Goal: Task Accomplishment & Management: Manage account settings

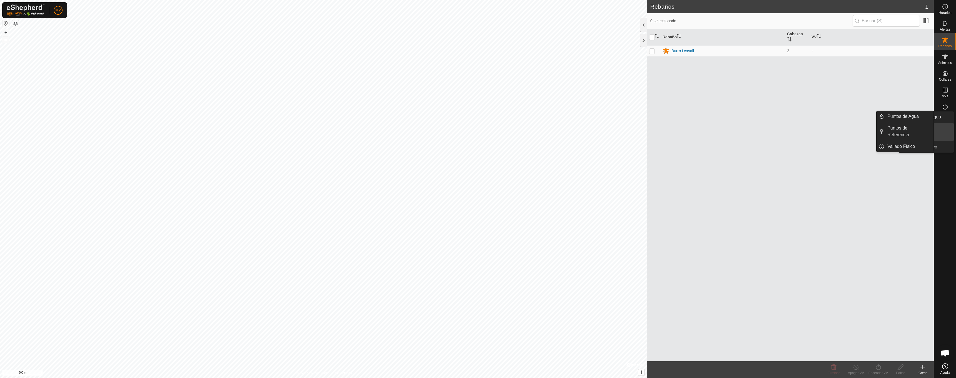
click at [945, 127] on es-infrastructure-svg-icon at bounding box center [945, 123] width 10 height 9
click at [910, 118] on link "Puntos de Agua" at bounding box center [908, 116] width 49 height 11
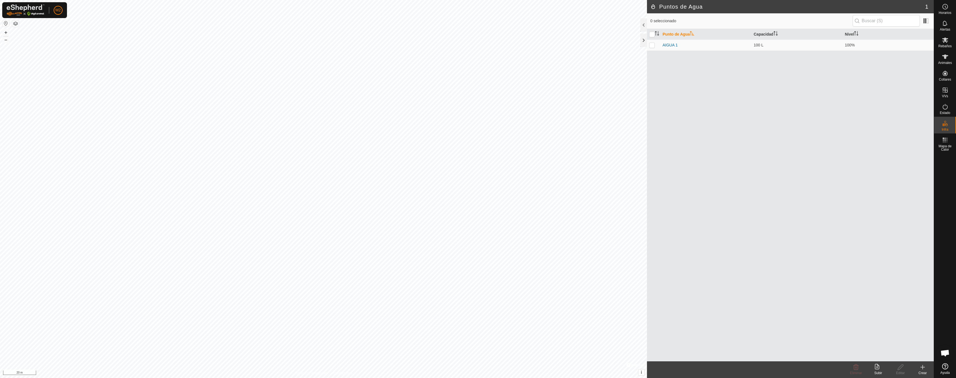
click at [922, 369] on icon at bounding box center [922, 367] width 7 height 7
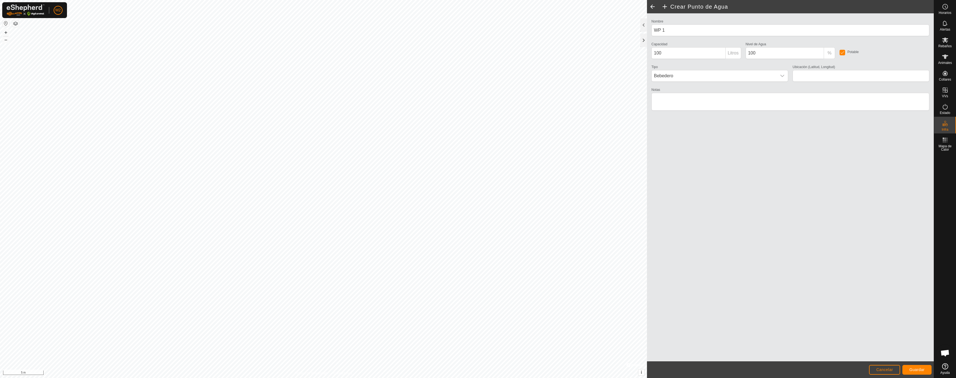
type input "41.772769, 1.814276"
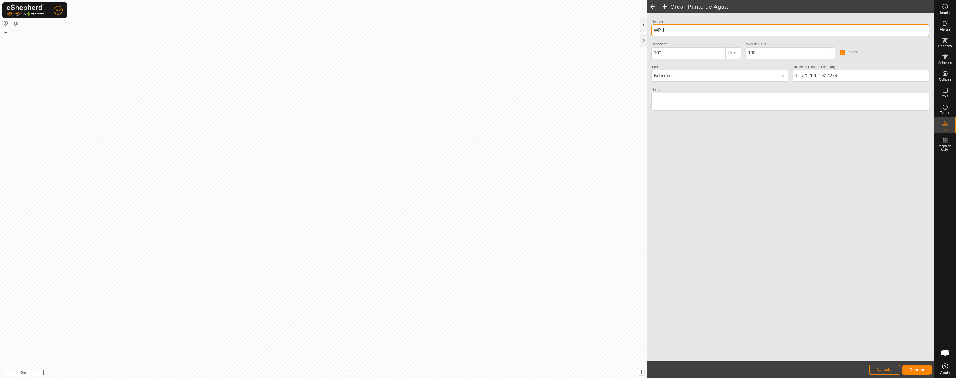
click at [688, 31] on input "WP 1" at bounding box center [790, 30] width 278 height 12
type input "Punt d'aigua cavalls"
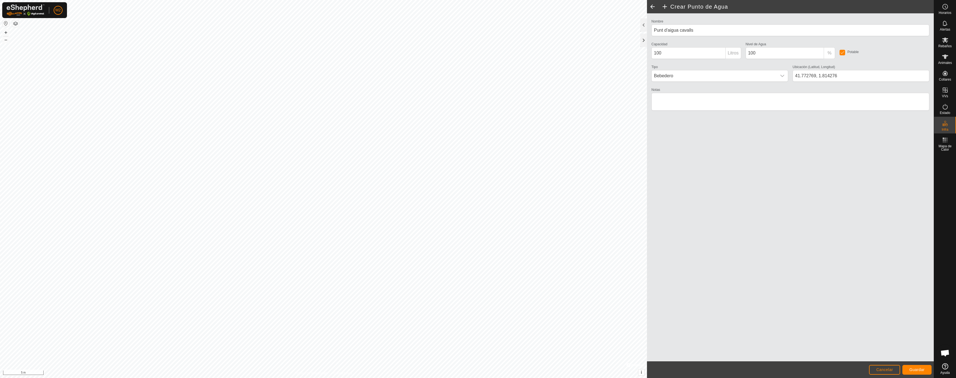
click at [917, 373] on button "Guardar" at bounding box center [916, 370] width 29 height 10
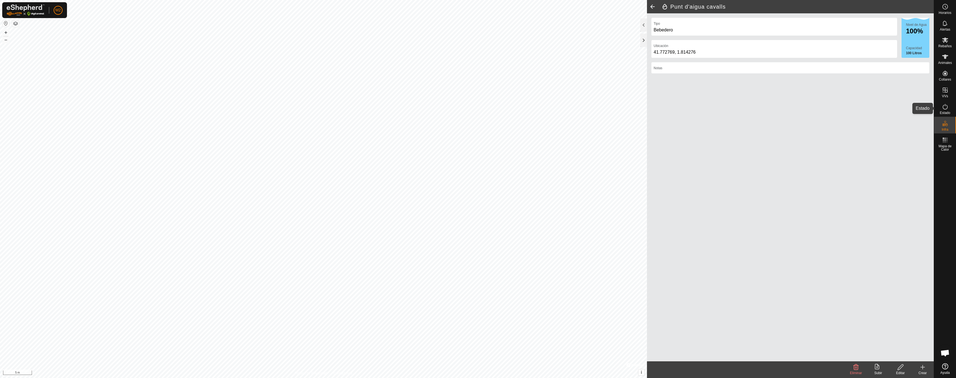
click at [944, 105] on icon at bounding box center [945, 106] width 7 height 7
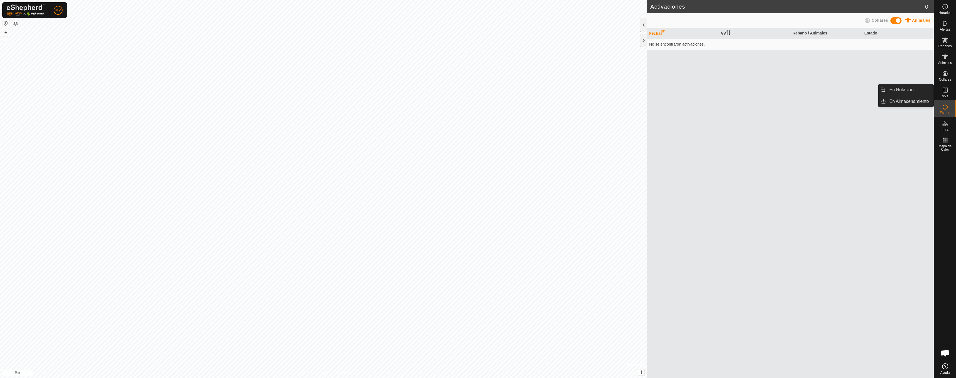
click at [947, 94] on span "VVs" at bounding box center [945, 95] width 6 height 3
click at [909, 102] on link "En Almacenamiento" at bounding box center [910, 101] width 48 height 11
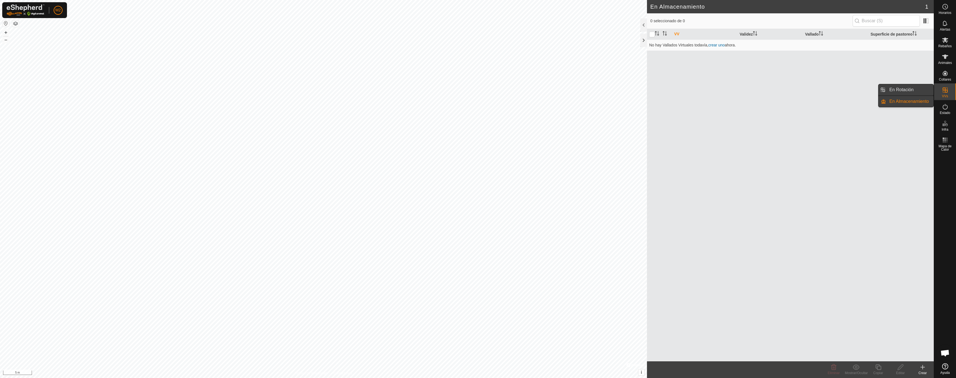
click at [913, 92] on link "En Rotación" at bounding box center [910, 89] width 48 height 11
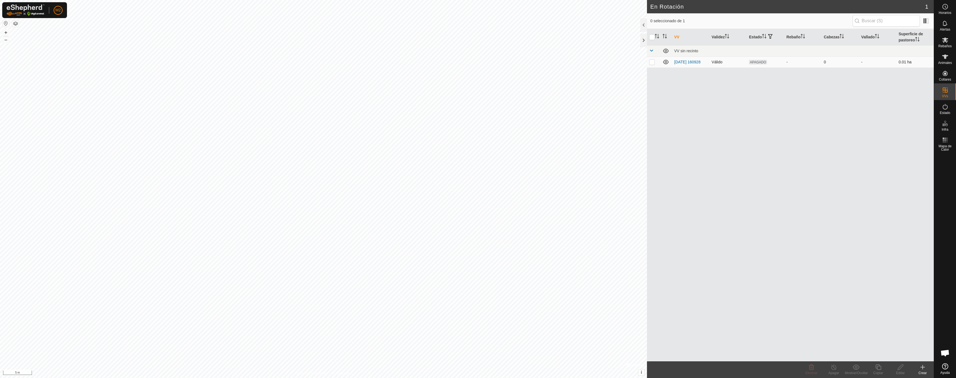
click at [754, 64] on span "APAGADO" at bounding box center [758, 62] width 18 height 5
click at [920, 365] on icon at bounding box center [922, 367] width 7 height 7
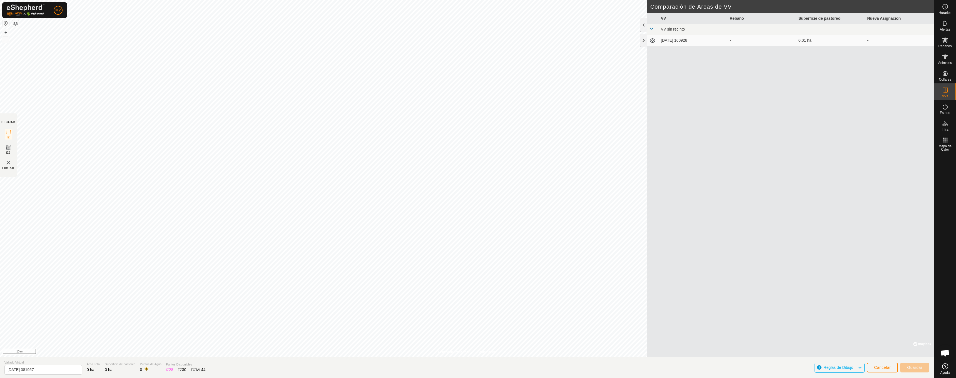
click at [14, 24] on button "button" at bounding box center [15, 23] width 7 height 7
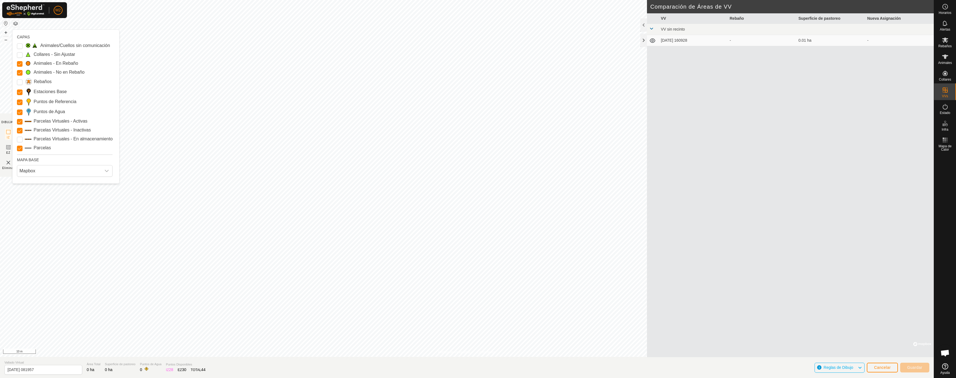
click at [14, 23] on button "button" at bounding box center [15, 23] width 7 height 7
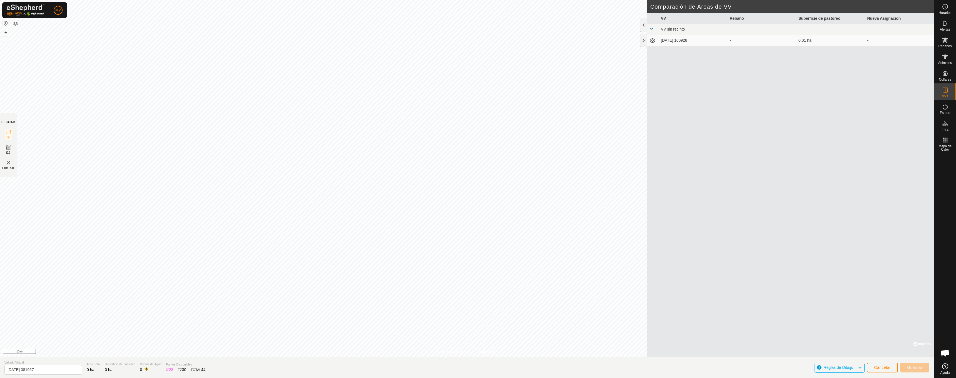
click at [6, 24] on button "button" at bounding box center [6, 23] width 7 height 7
click at [858, 368] on icon at bounding box center [860, 367] width 4 height 7
click at [945, 367] on icon at bounding box center [945, 366] width 6 height 6
click at [945, 353] on span "Obre el xat" at bounding box center [944, 354] width 9 height 8
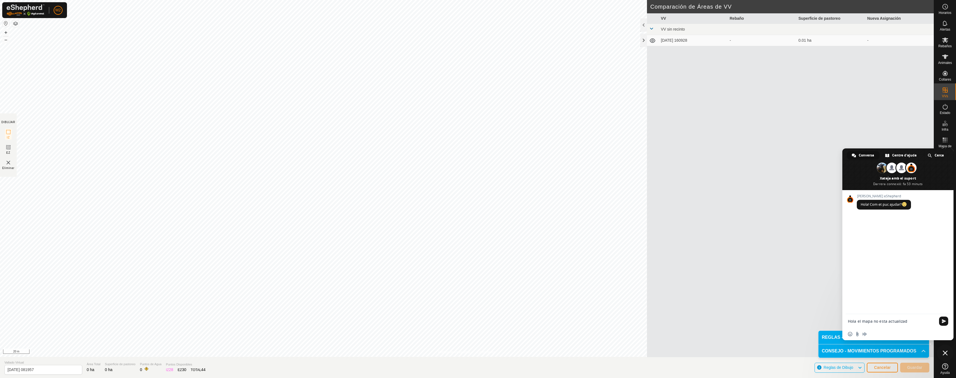
type textarea "Hola el mapa no esta actualizado"
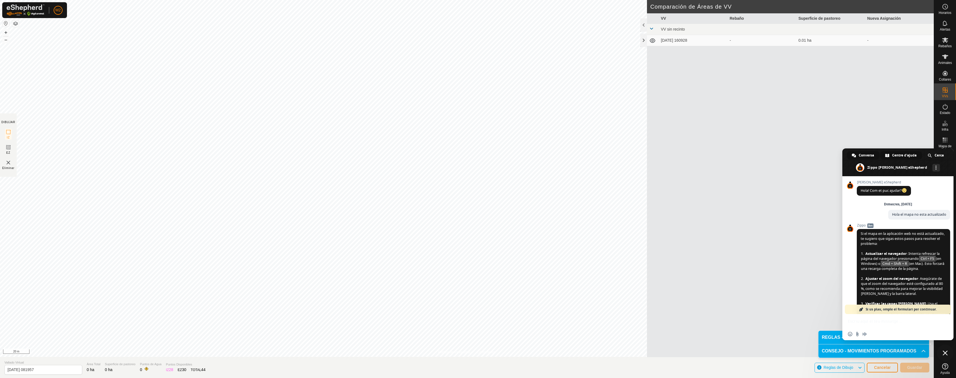
click at [903, 153] on span "Centre d'ajuda" at bounding box center [904, 155] width 24 height 8
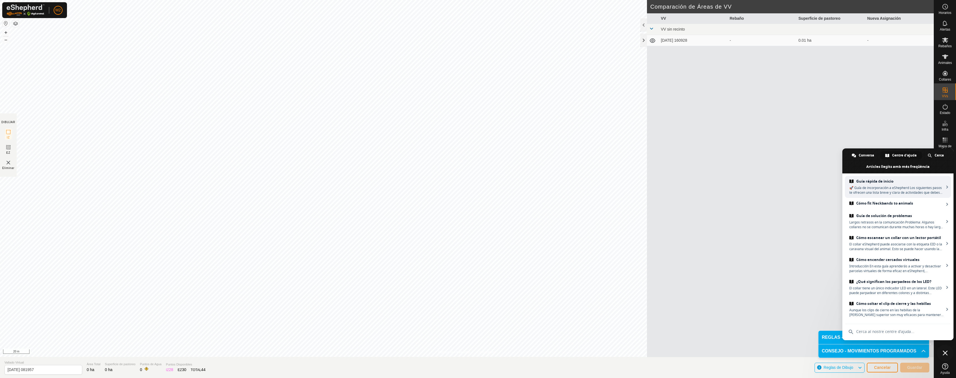
type input "w"
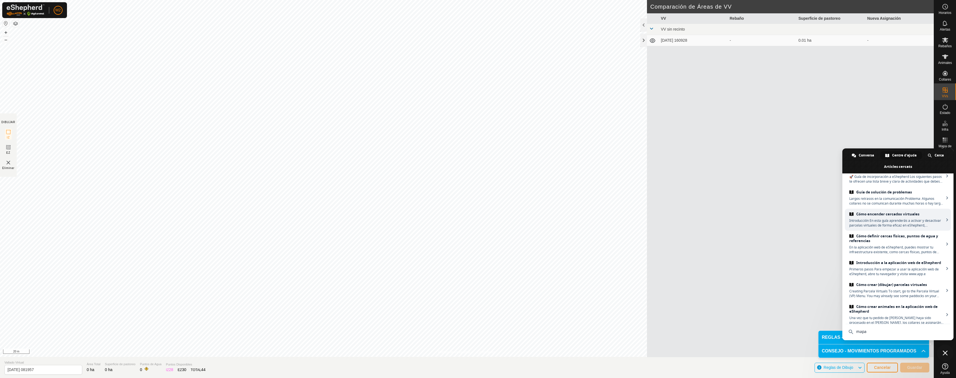
scroll to position [22, 0]
type input "mapa"
click at [9, 167] on span "Eliminar" at bounding box center [8, 168] width 12 height 4
click at [8, 165] on img at bounding box center [8, 162] width 7 height 7
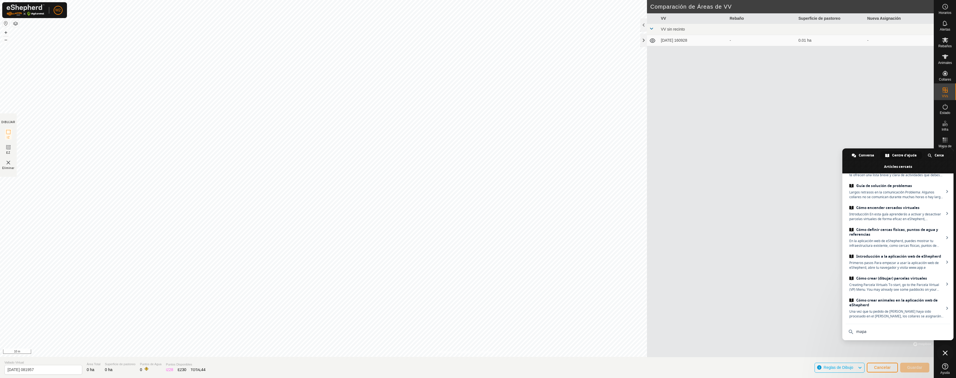
click at [883, 368] on span "Cancelar" at bounding box center [882, 367] width 17 height 4
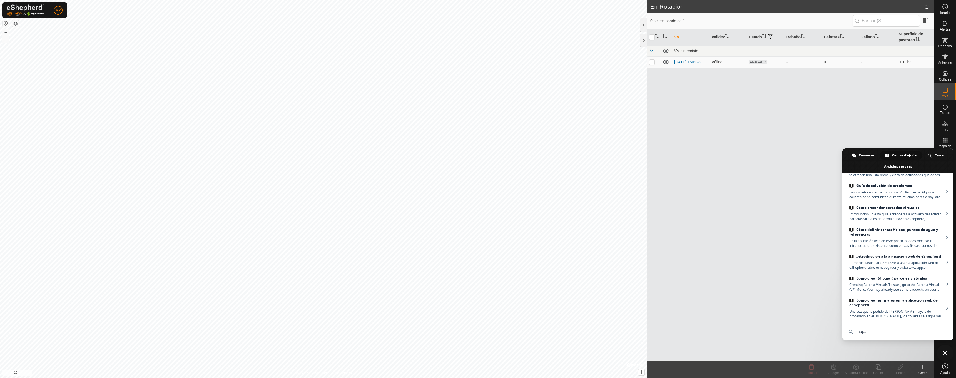
click at [946, 357] on span "Tanca el xat" at bounding box center [945, 353] width 17 height 17
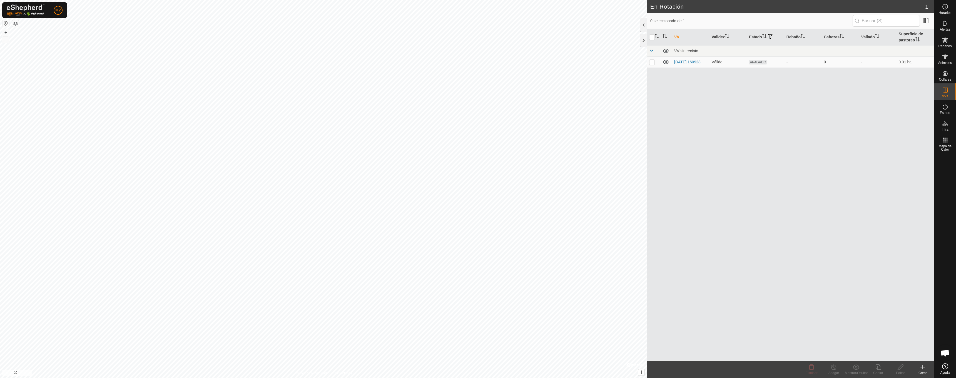
click at [917, 366] on create-svg-icon at bounding box center [922, 367] width 22 height 7
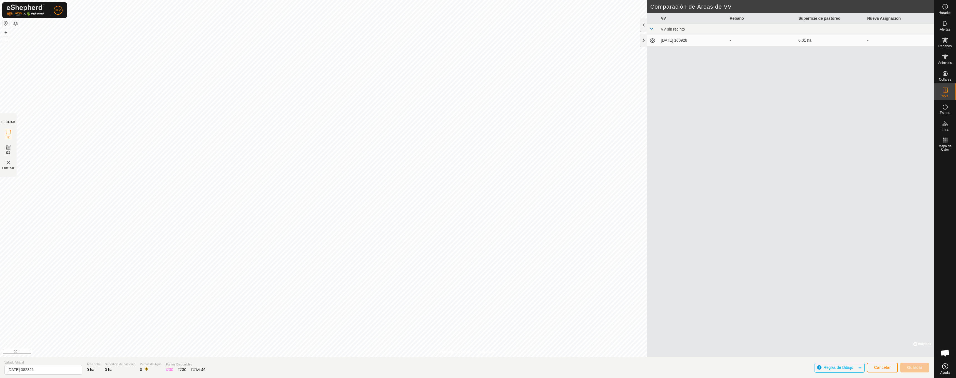
click at [848, 367] on span "Reglas de Dibujo" at bounding box center [839, 367] width 30 height 4
click at [6, 164] on img at bounding box center [8, 162] width 7 height 7
click at [875, 352] on p-accordion-header "CONSEJO - MOVIMIENTOS PROGRAMADOS" at bounding box center [873, 351] width 111 height 13
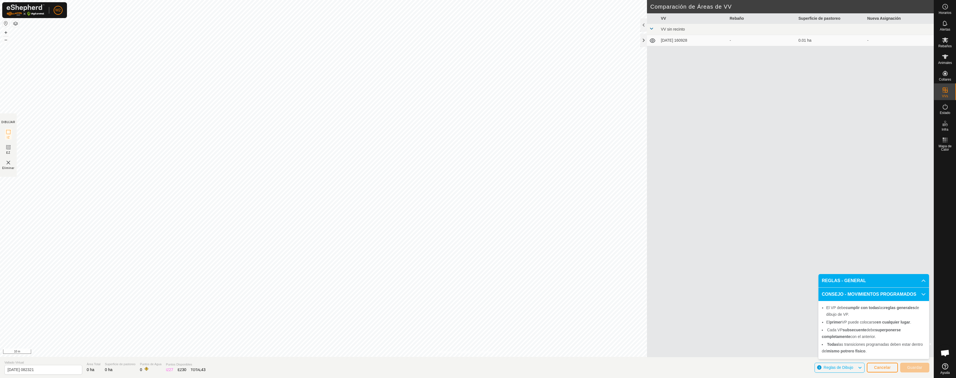
click at [862, 284] on p-accordion-header "REGLAS - GENERAL" at bounding box center [873, 280] width 111 height 13
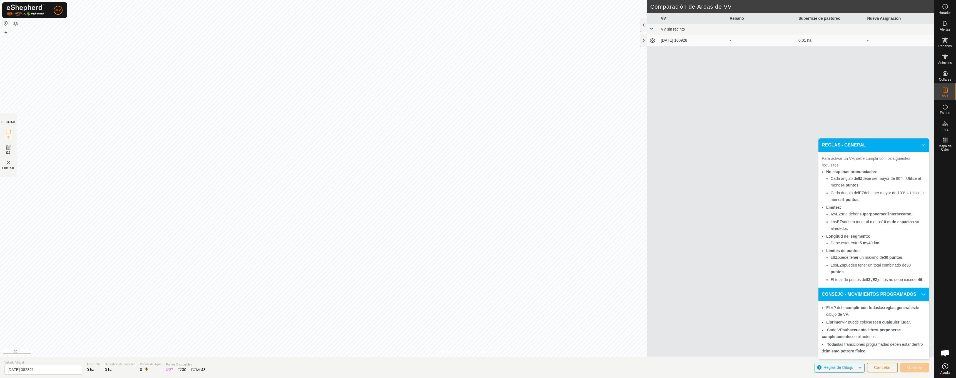
click at [881, 367] on span "Cancelar" at bounding box center [882, 367] width 17 height 4
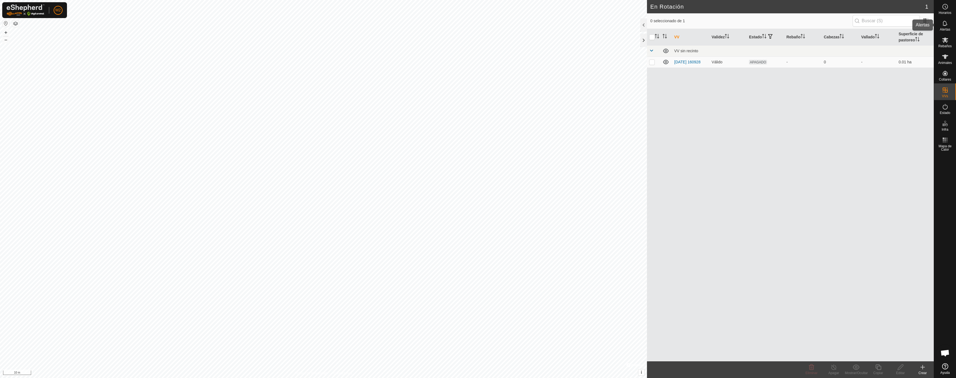
click at [945, 25] on icon at bounding box center [945, 23] width 7 height 7
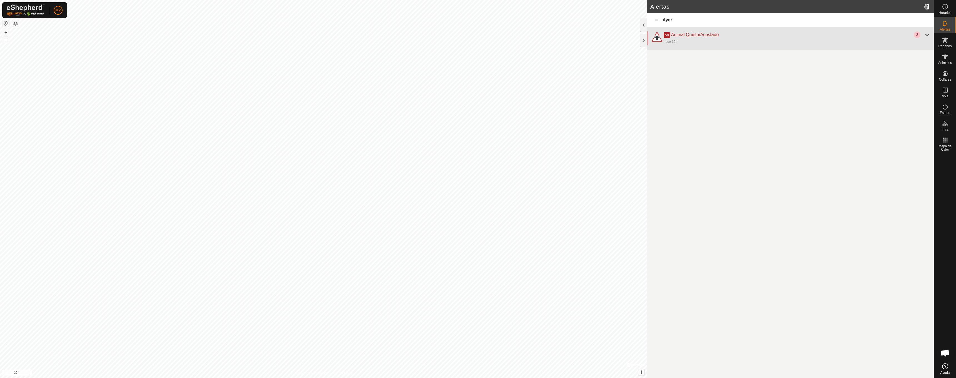
click at [833, 36] on div "Ad Animal Quieto/Acostado" at bounding box center [789, 34] width 250 height 7
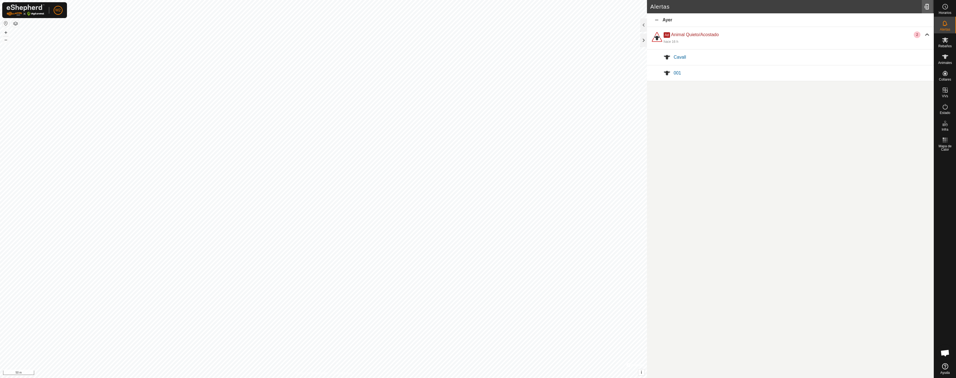
click at [926, 7] on div at bounding box center [927, 7] width 11 height 16
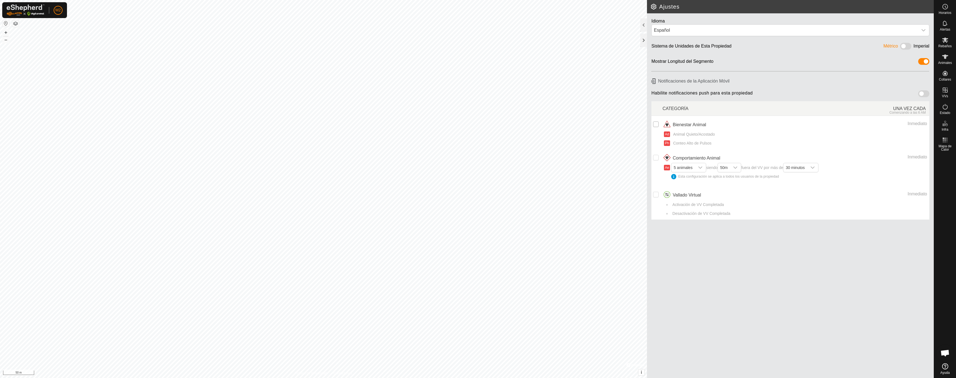
click at [654, 125] on input "checkbox" at bounding box center [656, 124] width 6 height 6
checkbox input "true"
click at [794, 165] on span "30 minutos" at bounding box center [794, 167] width 23 height 9
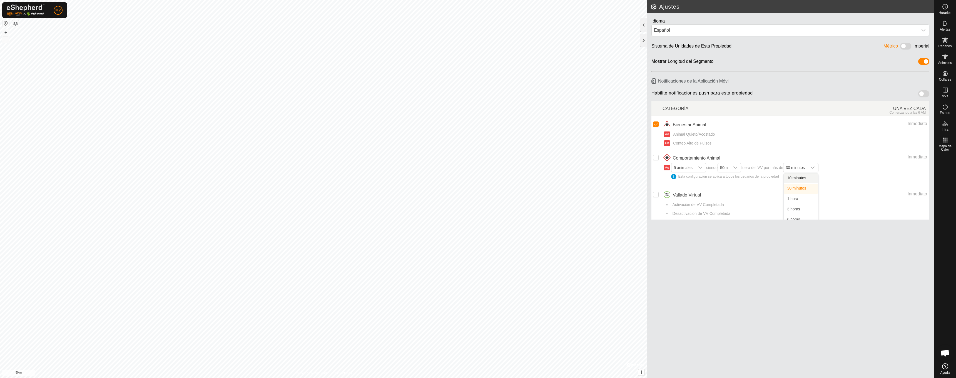
click at [836, 156] on div "Inmediato" at bounding box center [872, 157] width 110 height 7
click at [734, 167] on div "dropdown trigger" at bounding box center [735, 167] width 11 height 9
click at [747, 147] on li "Ph Conteo Alto de Pulsos" at bounding box center [795, 144] width 263 height 9
click at [699, 166] on icon "dropdown trigger" at bounding box center [700, 167] width 4 height 2
click at [796, 137] on li "Ad Animal Quieto/Acostado" at bounding box center [795, 135] width 263 height 9
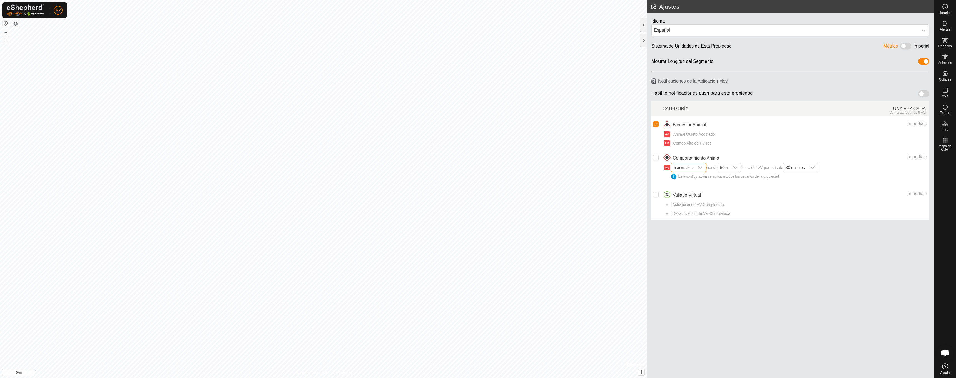
click at [685, 166] on span "5 animales" at bounding box center [682, 167] width 23 height 9
click at [686, 175] on li "1 animal" at bounding box center [689, 178] width 34 height 10
click at [726, 168] on span "50m" at bounding box center [720, 167] width 12 height 9
click at [725, 177] on li "20m" at bounding box center [725, 178] width 23 height 10
click at [806, 172] on span "1 animal siendo 20m fuera del VV por más de 30 minutos Esta configuración se ap…" at bounding box center [742, 174] width 143 height 18
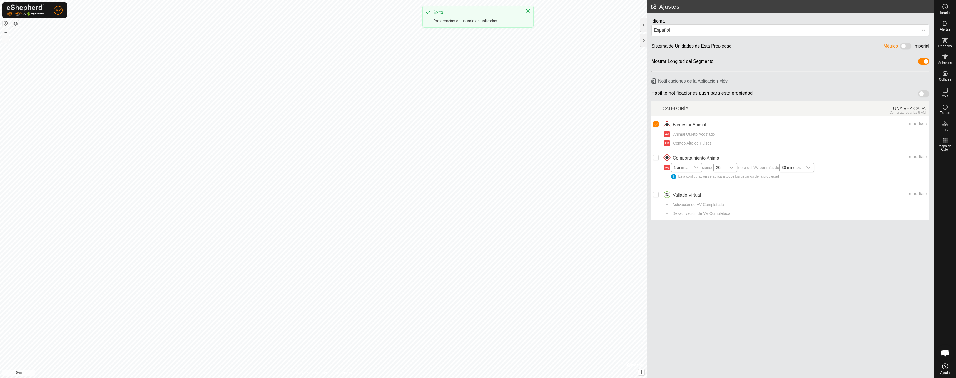
click at [803, 170] on span "30 minutos" at bounding box center [790, 167] width 23 height 9
click at [796, 176] on li "10 minutos" at bounding box center [797, 178] width 34 height 10
click at [655, 158] on input "Row Unselected" at bounding box center [656, 158] width 6 height 6
checkbox input "true"
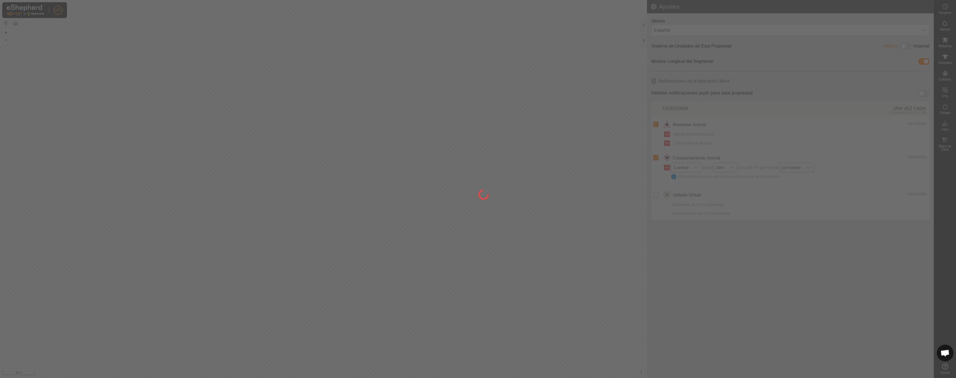
click at [654, 194] on div at bounding box center [478, 189] width 956 height 378
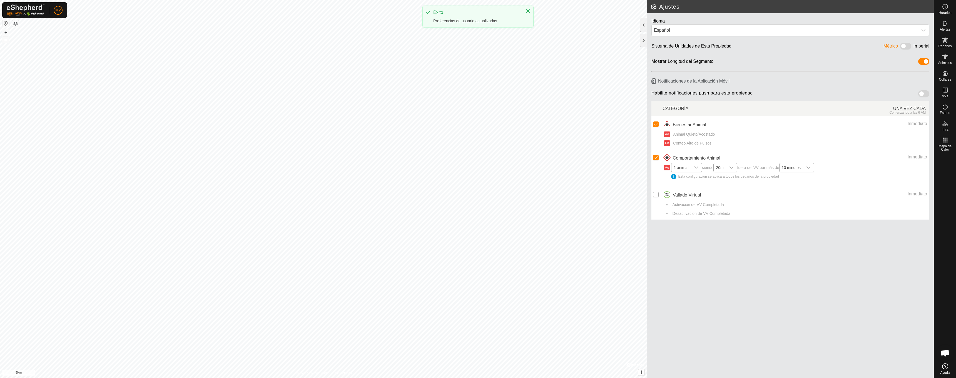
click at [657, 193] on input "Row Unselected" at bounding box center [656, 195] width 6 height 6
checkbox input "true"
click at [924, 94] on span at bounding box center [923, 93] width 11 height 7
click at [919, 32] on div "dropdown trigger" at bounding box center [923, 30] width 11 height 11
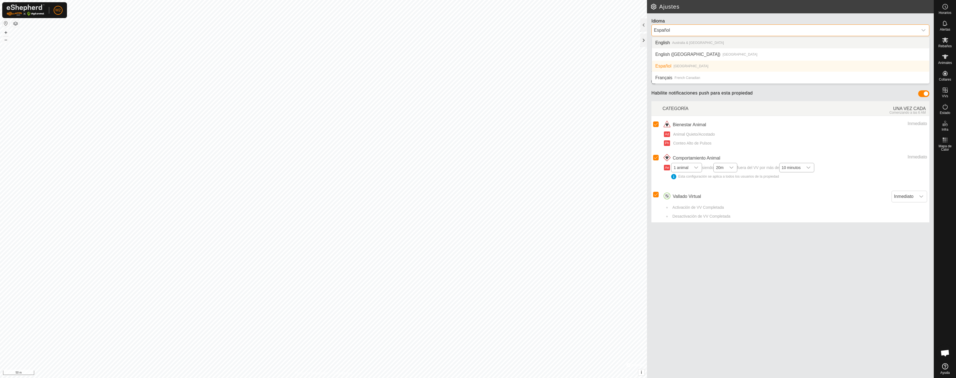
click at [919, 32] on div "dropdown trigger" at bounding box center [923, 30] width 11 height 11
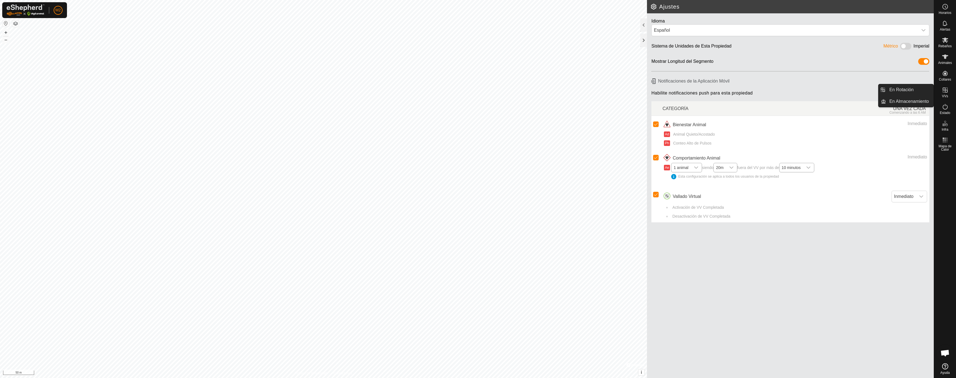
click at [947, 92] on icon at bounding box center [945, 90] width 5 height 5
click at [920, 91] on link "En Rotación" at bounding box center [910, 89] width 48 height 11
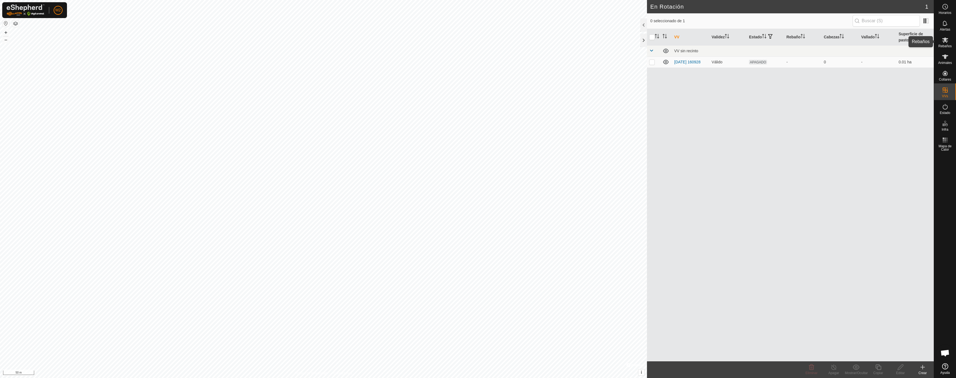
click at [946, 49] on div "Rebaños" at bounding box center [945, 41] width 22 height 17
click at [653, 54] on td at bounding box center [653, 50] width 13 height 11
checkbox input "true"
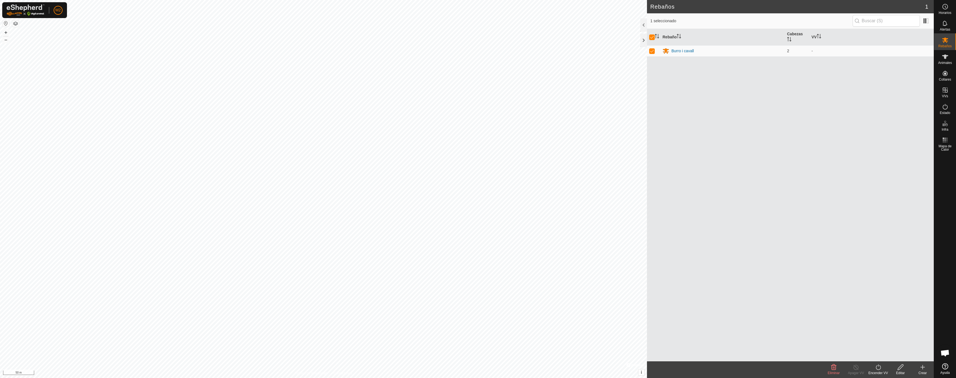
click at [873, 371] on div "Encender VV" at bounding box center [878, 372] width 22 height 5
click at [880, 353] on link "Ahora" at bounding box center [894, 354] width 55 height 11
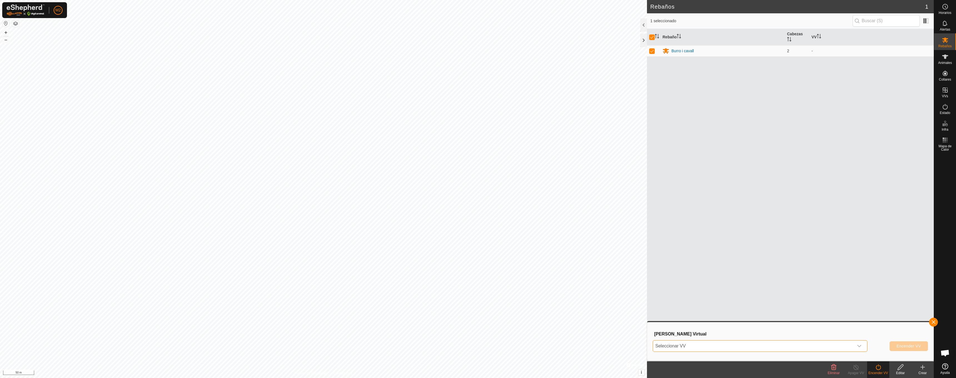
click at [815, 348] on span "Seleccionar VV" at bounding box center [753, 345] width 201 height 11
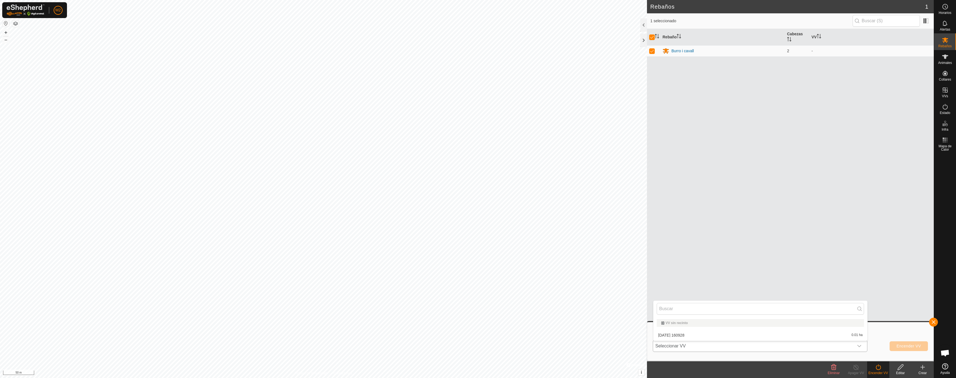
click at [722, 334] on li "[DATE] [DATE] 0.01 ha" at bounding box center [760, 335] width 214 height 11
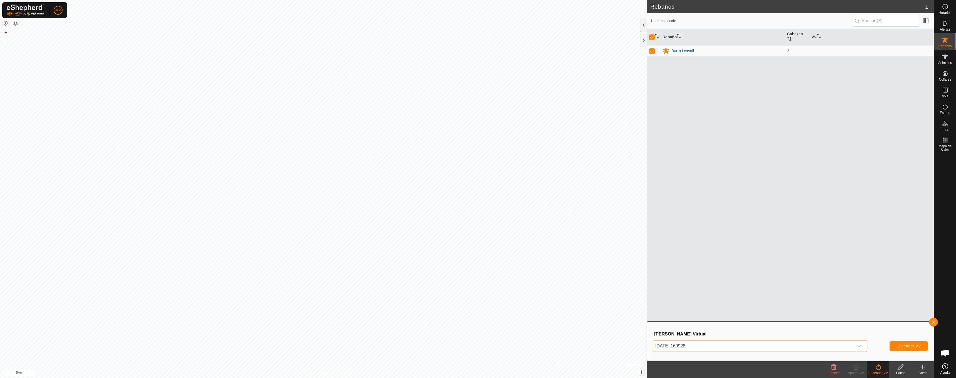
click at [899, 343] on button "Encender VV" at bounding box center [908, 346] width 38 height 10
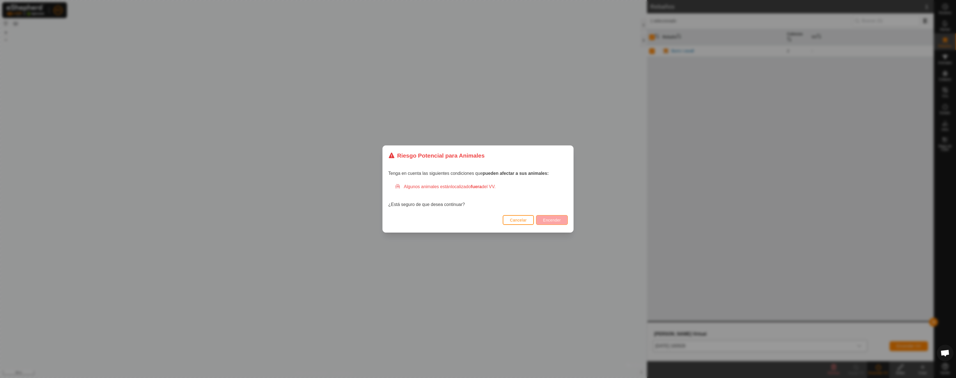
click at [543, 222] on span "Encender" at bounding box center [552, 220] width 18 height 4
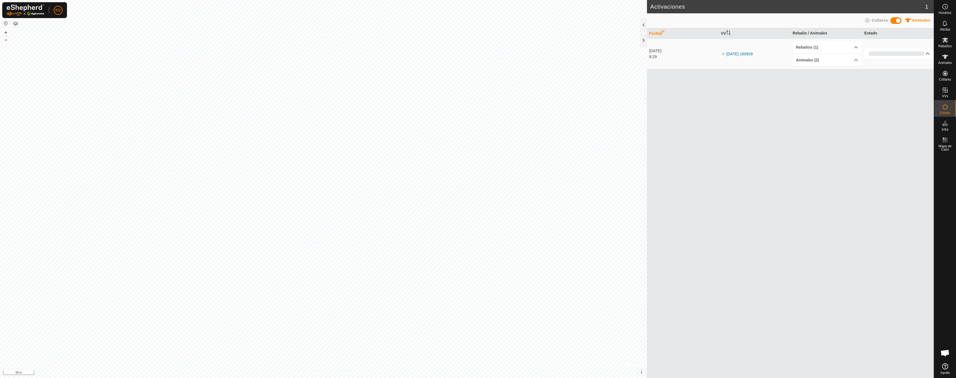
click at [926, 54] on p-accordion-header "0%" at bounding box center [898, 53] width 69 height 11
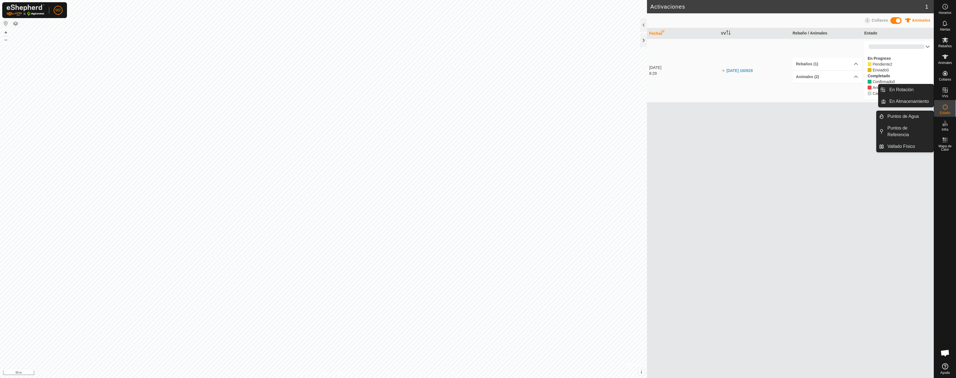
click at [945, 88] on icon at bounding box center [945, 90] width 5 height 5
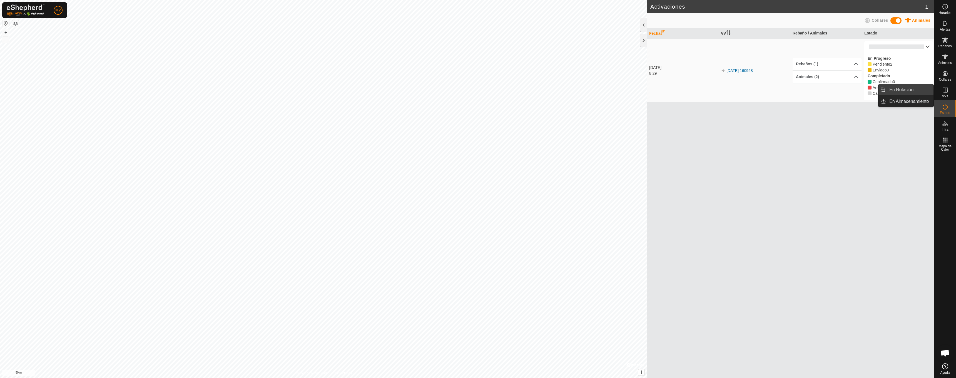
click at [917, 93] on link "En Rotación" at bounding box center [910, 89] width 48 height 11
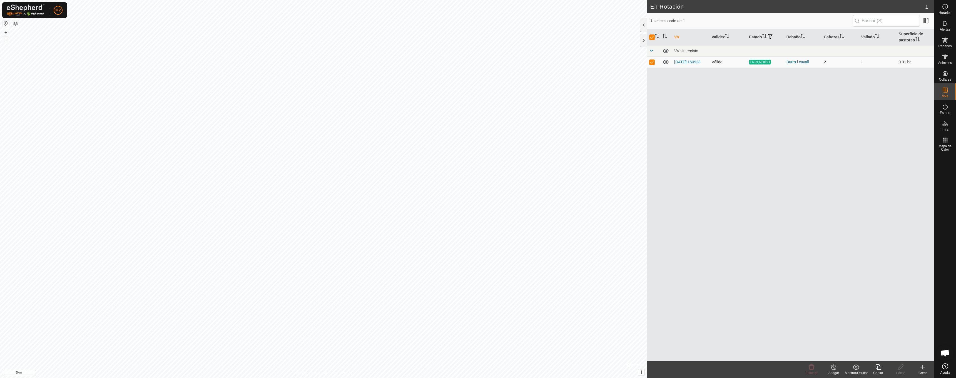
click at [664, 63] on icon at bounding box center [665, 62] width 7 height 7
click at [686, 60] on link "[DATE] 160928" at bounding box center [687, 62] width 26 height 4
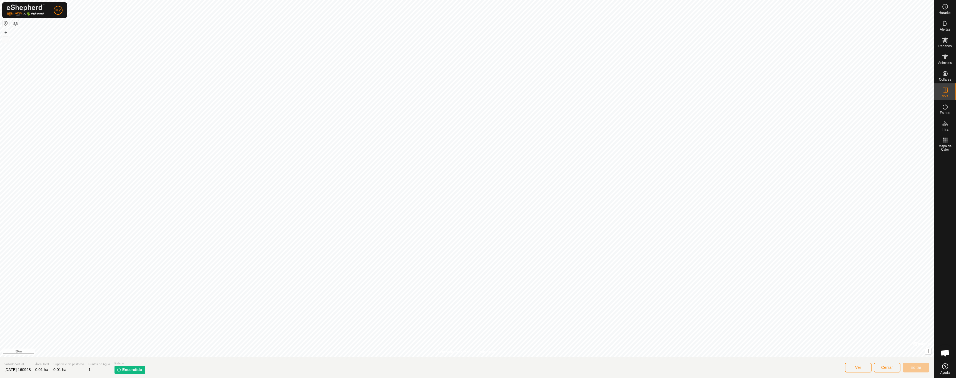
click at [21, 371] on span "[DATE] 160928" at bounding box center [17, 369] width 26 height 4
click at [24, 370] on span "[DATE] 160928" at bounding box center [17, 369] width 26 height 4
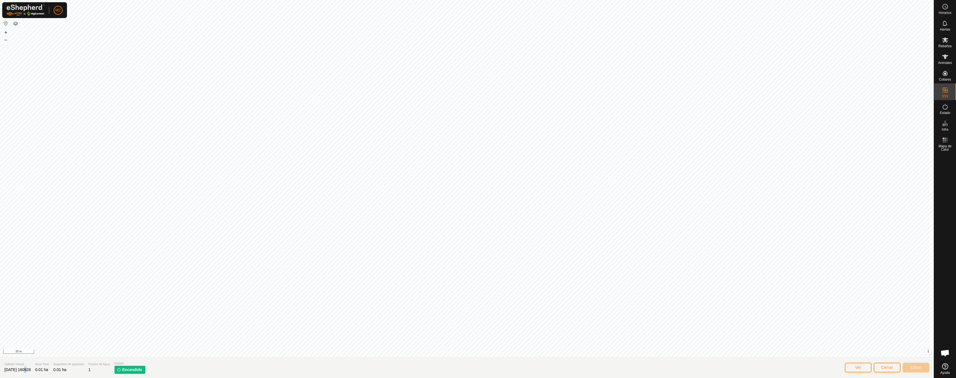
click at [855, 369] on button "Ver" at bounding box center [858, 368] width 27 height 10
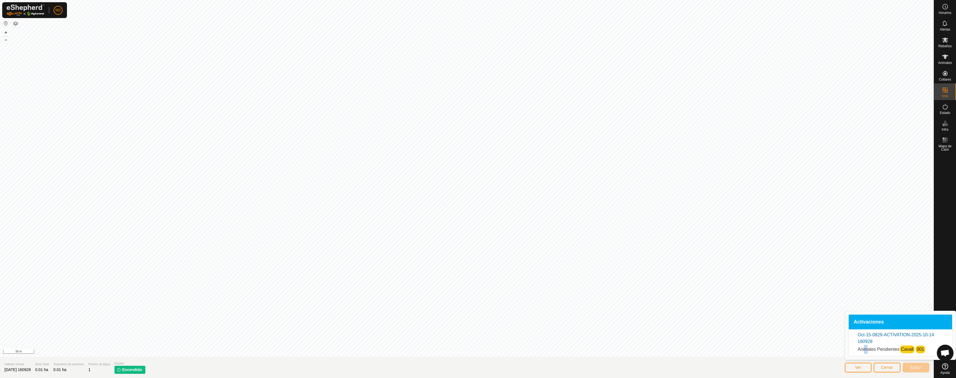
click at [866, 349] on span "Animales Pendientes" at bounding box center [879, 349] width 42 height 5
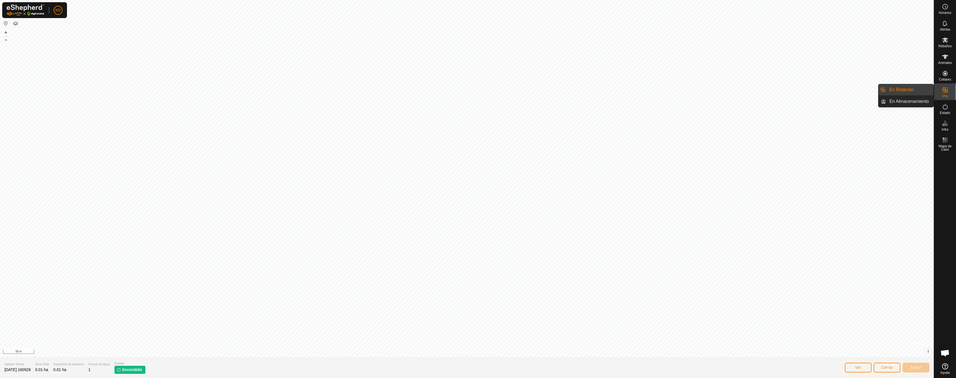
click at [905, 92] on link "En Rotación" at bounding box center [910, 89] width 48 height 11
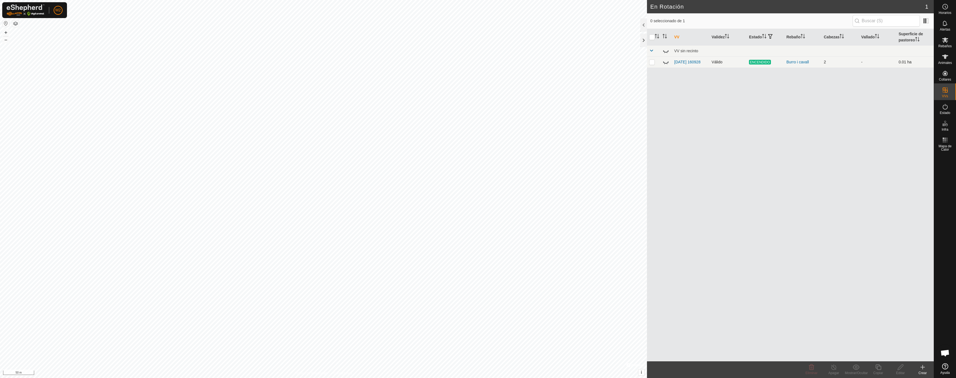
click at [652, 63] on p-checkbox at bounding box center [652, 62] width 6 height 4
checkbox input "true"
click at [943, 114] on span "Estado" at bounding box center [945, 112] width 10 height 3
click at [944, 113] on span "Estado" at bounding box center [945, 112] width 10 height 3
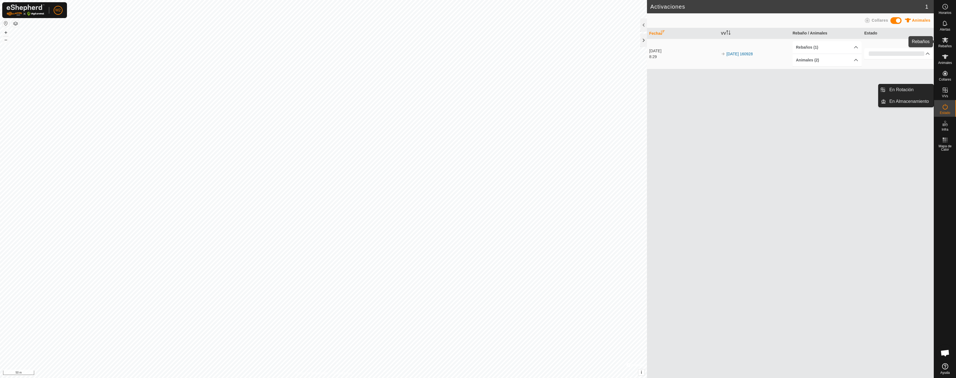
click at [945, 39] on icon at bounding box center [945, 40] width 6 height 5
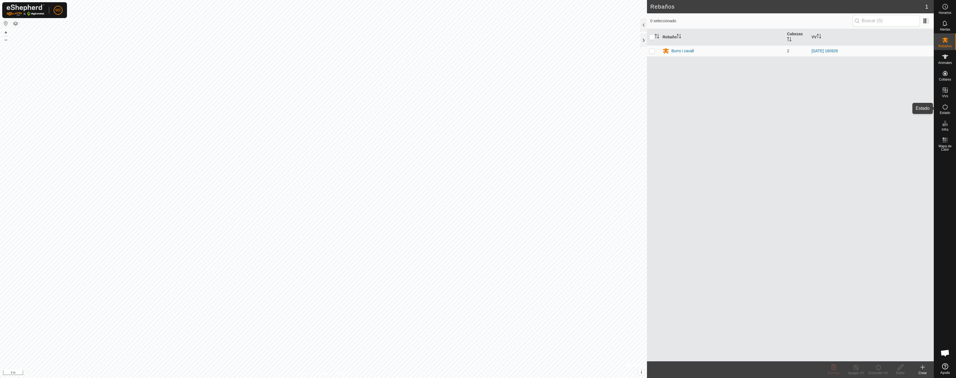
click at [943, 110] on icon at bounding box center [945, 106] width 7 height 7
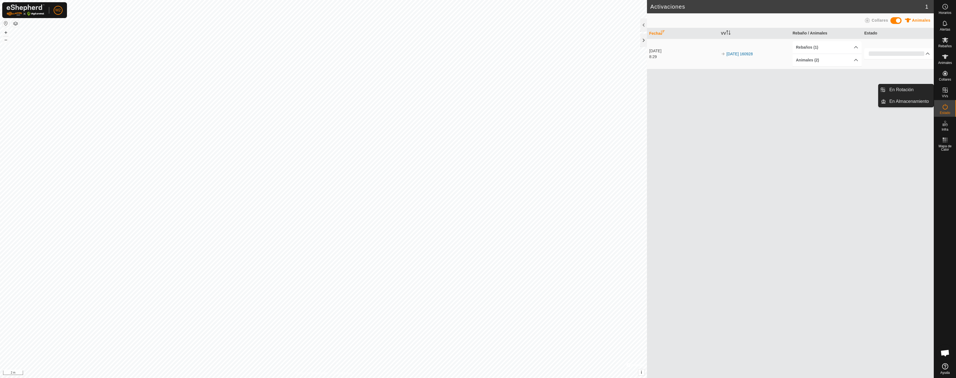
click at [946, 91] on icon at bounding box center [945, 90] width 7 height 7
click at [942, 89] on icon at bounding box center [945, 90] width 7 height 7
click at [913, 89] on link "En Rotación" at bounding box center [910, 89] width 48 height 11
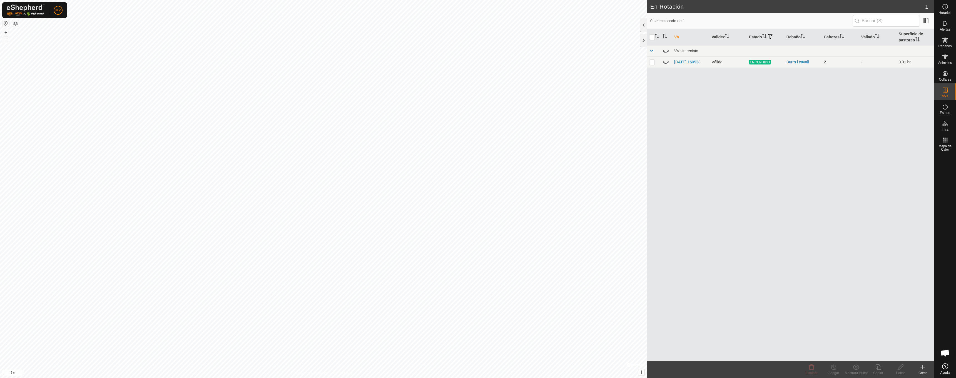
click at [670, 62] on td at bounding box center [666, 61] width 12 height 11
click at [667, 63] on icon at bounding box center [665, 62] width 7 height 7
click at [945, 109] on icon at bounding box center [945, 107] width 5 height 6
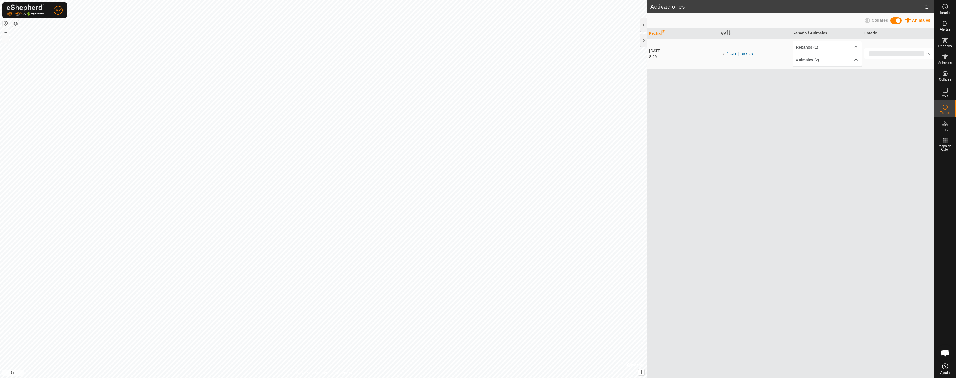
click at [945, 109] on icon at bounding box center [945, 107] width 5 height 6
click at [944, 143] on icon at bounding box center [945, 140] width 7 height 7
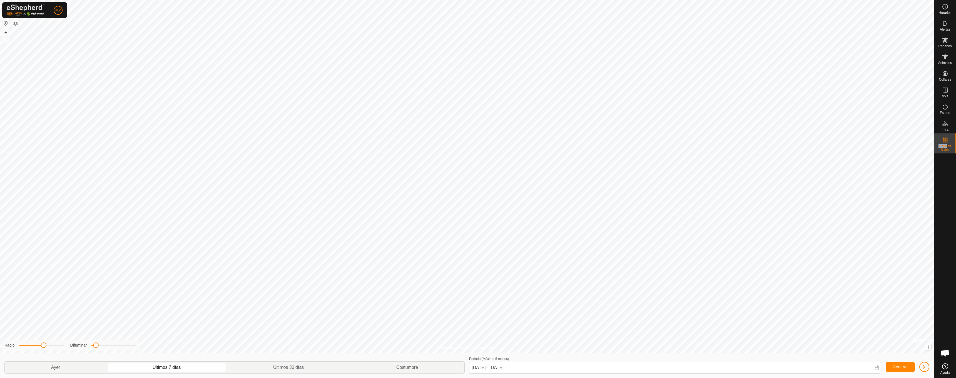
click at [945, 141] on icon at bounding box center [945, 140] width 7 height 7
click at [273, 368] on p-togglebutton "Últimos 30 días" at bounding box center [288, 368] width 123 height 12
type input "[DATE] - [DATE]"
click at [926, 367] on button "button" at bounding box center [924, 367] width 10 height 10
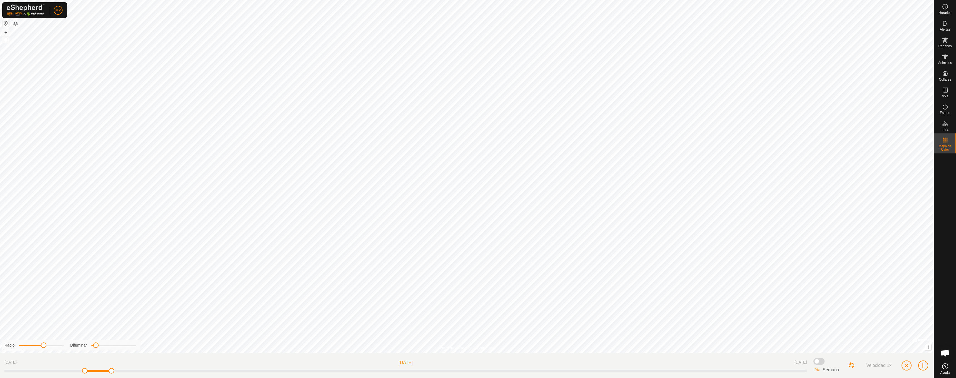
click at [926, 367] on button "button" at bounding box center [923, 365] width 10 height 10
click at [906, 364] on span "button" at bounding box center [906, 365] width 4 height 4
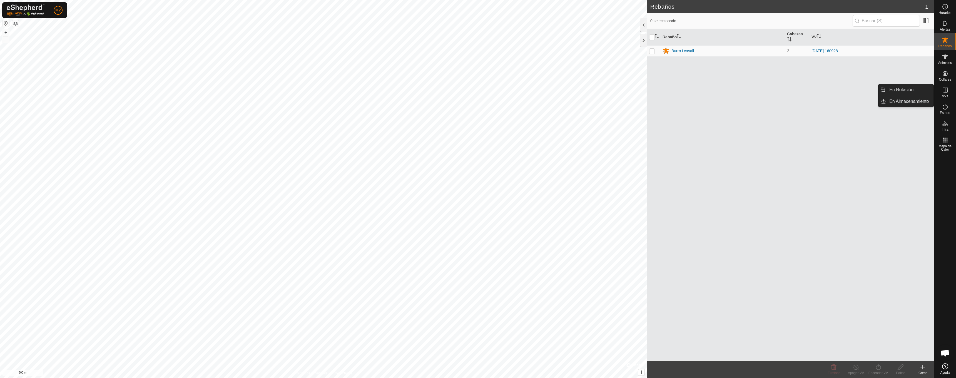
click at [944, 91] on icon at bounding box center [945, 90] width 7 height 7
click at [913, 88] on link "En Rotación" at bounding box center [910, 89] width 48 height 11
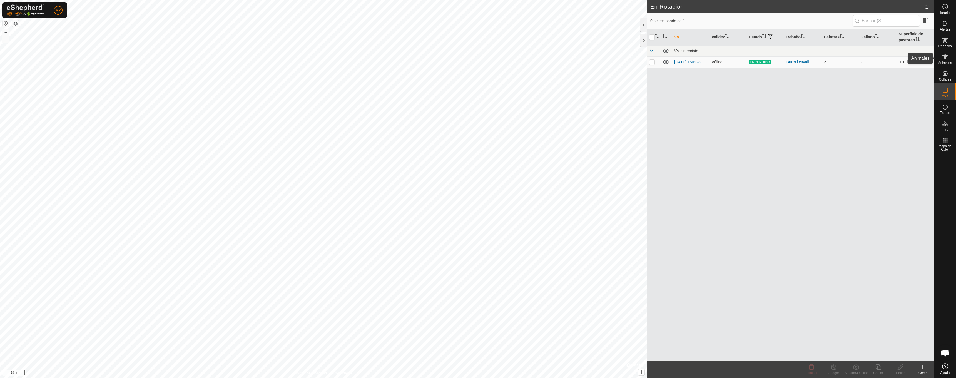
click at [946, 57] on icon at bounding box center [945, 56] width 7 height 7
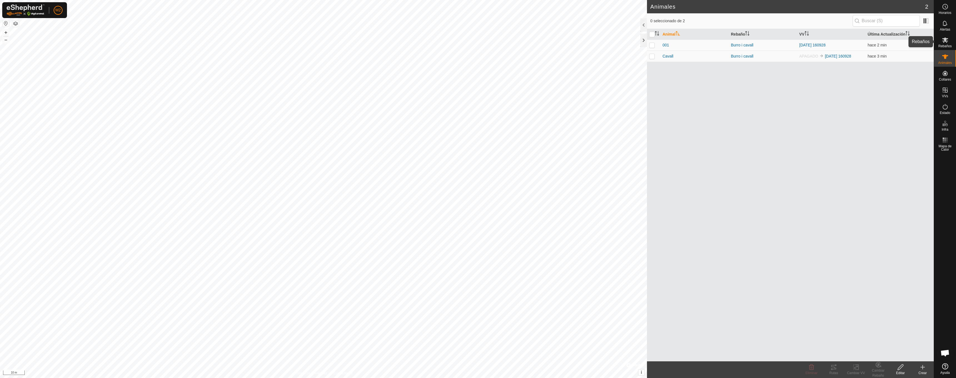
click at [946, 44] on es-mob-svg-icon at bounding box center [945, 40] width 10 height 9
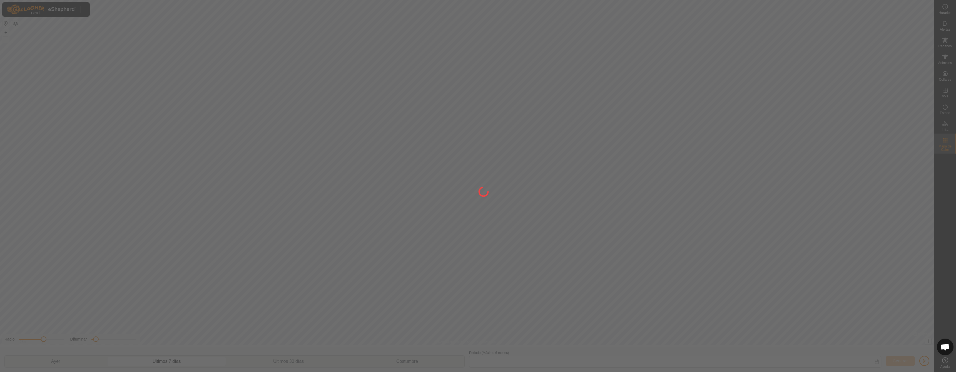
type input "[DATE] - [DATE]"
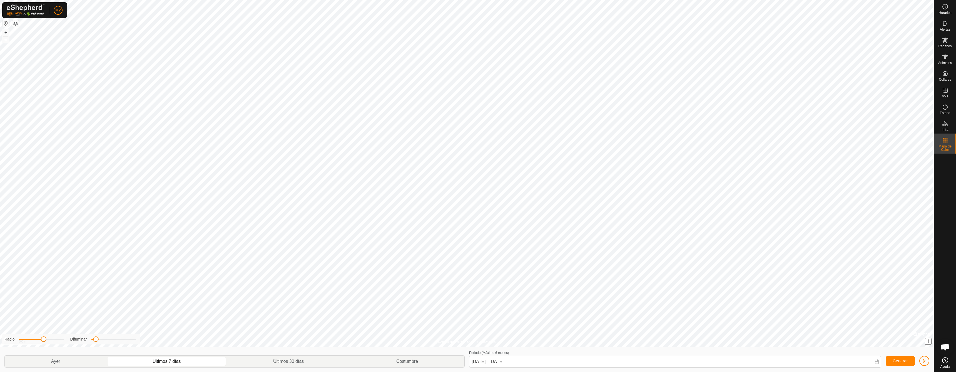
click at [929, 340] on button "i" at bounding box center [928, 341] width 6 height 6
click at [944, 364] on link "Ayuda" at bounding box center [945, 363] width 22 height 16
